Goal: Find specific page/section: Find specific page/section

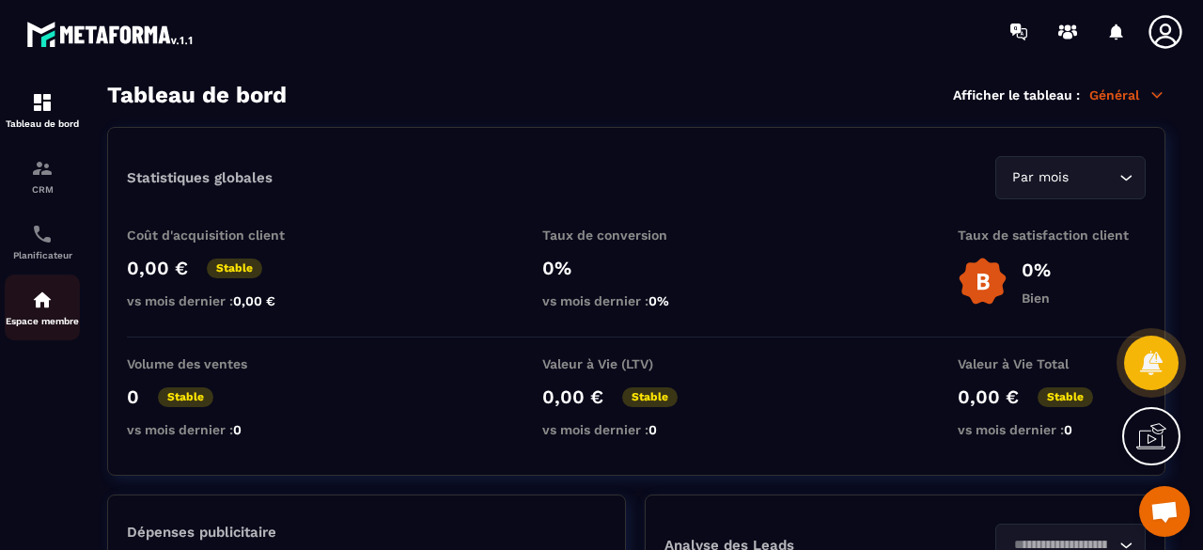
click at [32, 304] on img at bounding box center [42, 299] width 23 height 23
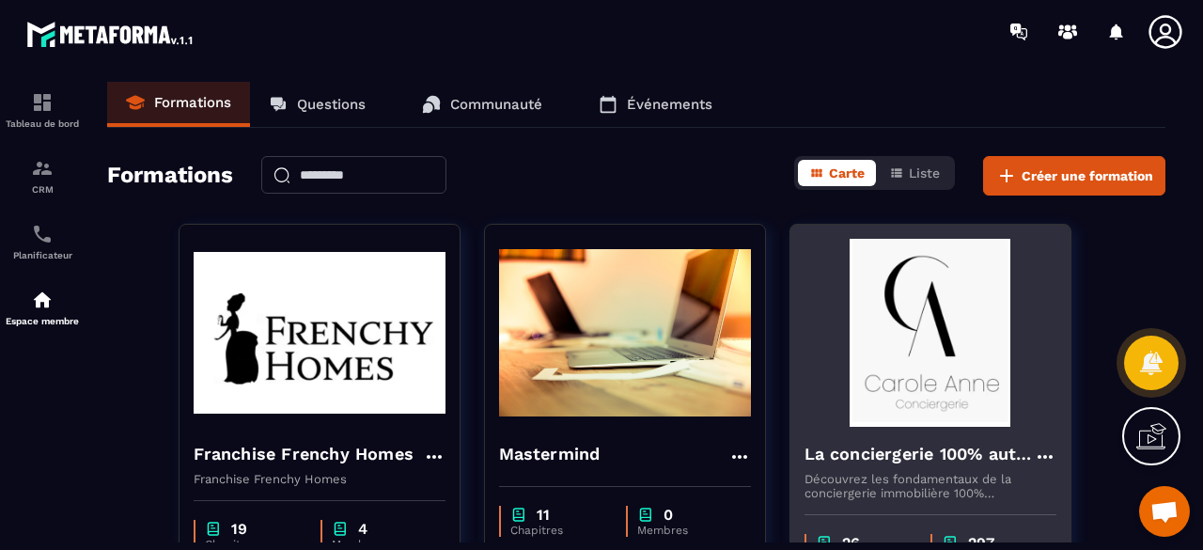
click at [943, 358] on img at bounding box center [930, 333] width 252 height 188
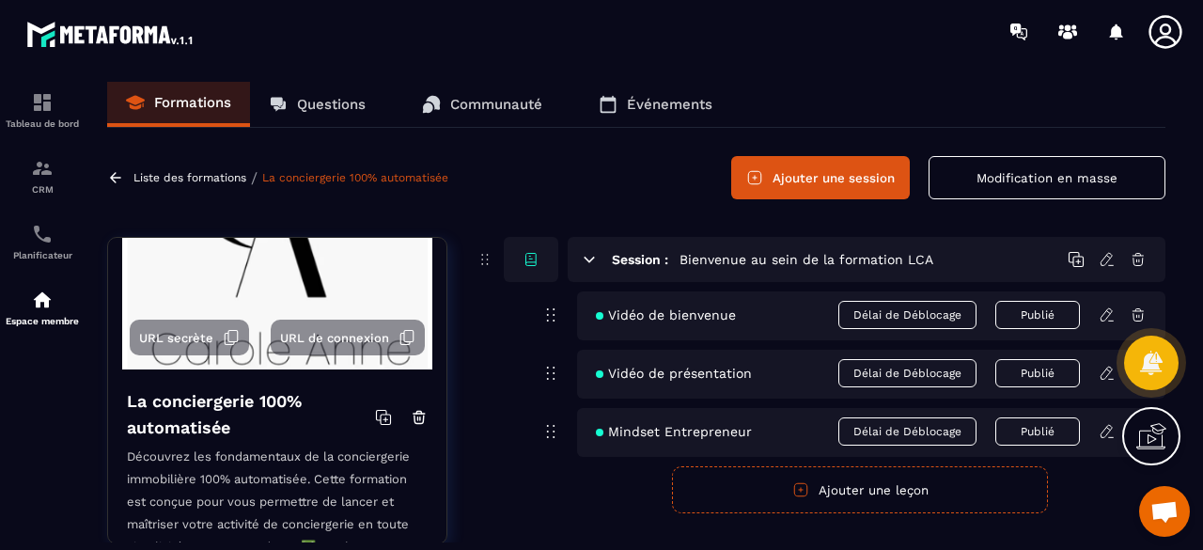
click at [347, 97] on p "Questions" at bounding box center [331, 104] width 69 height 17
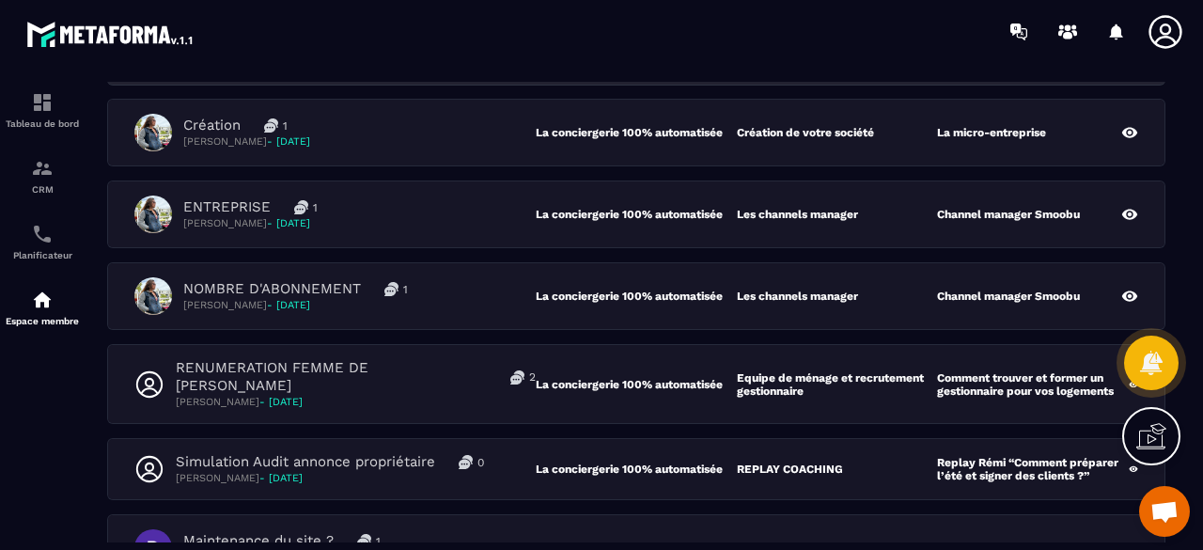
scroll to position [188, 0]
